Goal: Task Accomplishment & Management: Complete application form

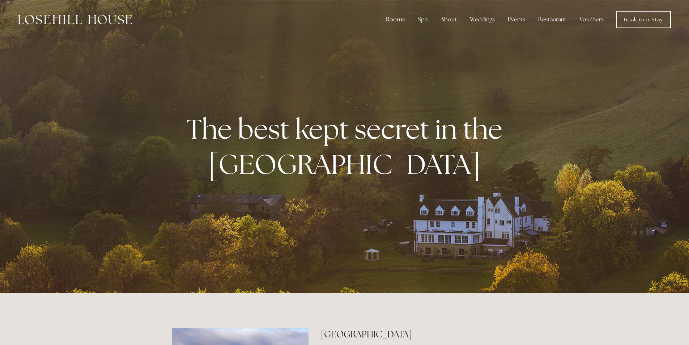
click at [477, 18] on div "Weddings" at bounding box center [482, 19] width 37 height 14
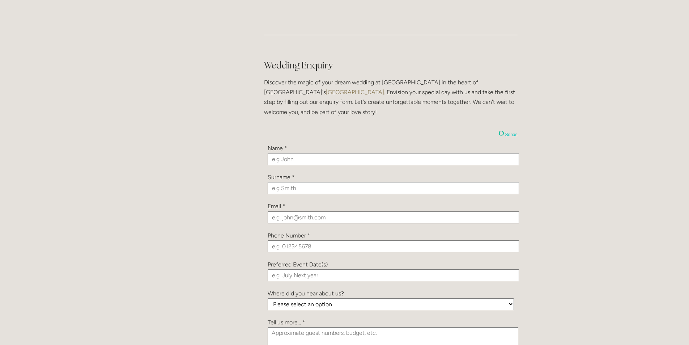
scroll to position [760, 0]
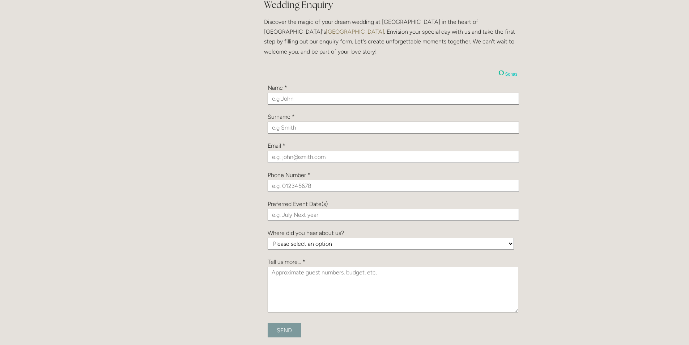
click at [287, 99] on input "text" at bounding box center [393, 99] width 251 height 12
type input "[PERSON_NAME]"
type input "Wear"
type input "[EMAIL_ADDRESS][DOMAIN_NAME]"
type input "07949108787"
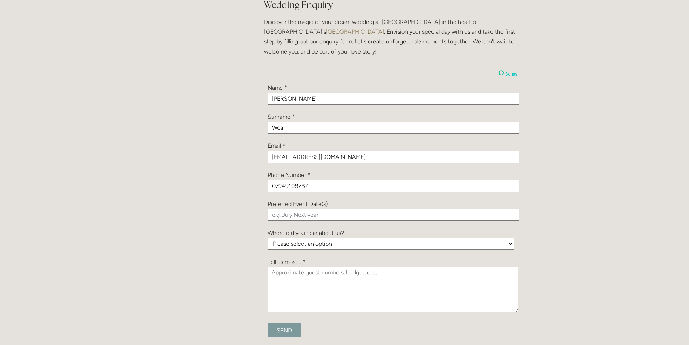
click at [284, 214] on input "text" at bounding box center [393, 215] width 251 height 12
type input "j"
type input "July / [DATE]"
click at [311, 245] on select "Please select an option Been a Guest at the Venue Bridebook Guides for Brides H…" at bounding box center [391, 244] width 246 height 12
select select "dAXWYPP9XmiZNuGpJ"
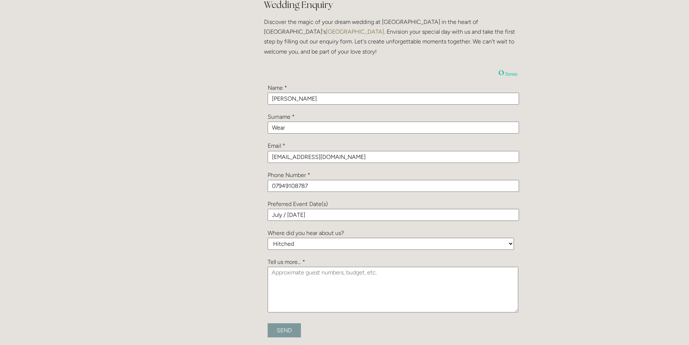
click at [268, 238] on select "Please select an option Been a Guest at the Venue Bridebook Guides for Brides H…" at bounding box center [391, 244] width 246 height 12
click at [291, 278] on textarea at bounding box center [393, 290] width 251 height 46
paste textarea "Please could you advise us of your availability, packages and pricing for a sma…"
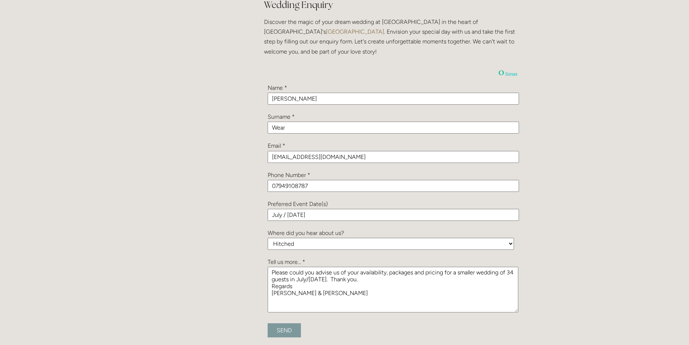
type textarea "Please could you advise us of your availability, packages and pricing for a sma…"
click at [286, 329] on input "Send" at bounding box center [284, 330] width 33 height 14
type input "Submitting..."
